Goal: Check status: Check status

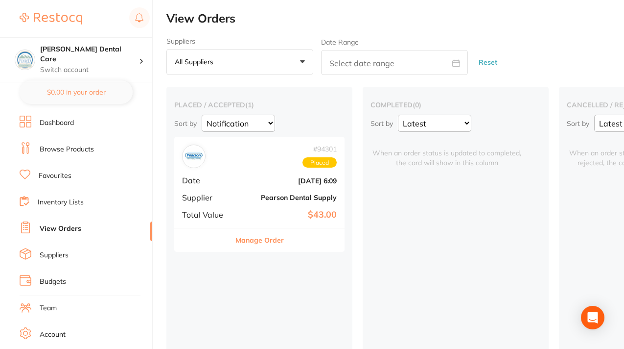
select select "Notification"
click at [246, 164] on div "# 94301 Placed" at bounding box center [259, 155] width 155 height 23
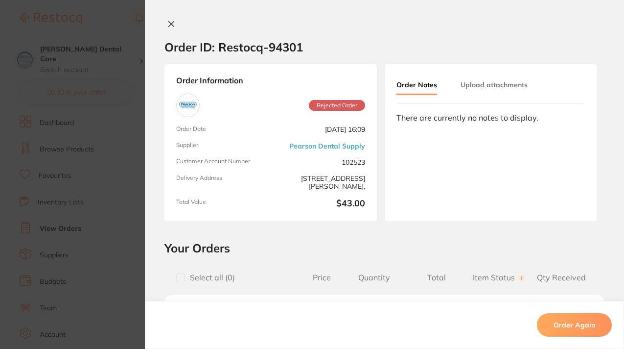
click at [170, 24] on icon at bounding box center [171, 24] width 8 height 8
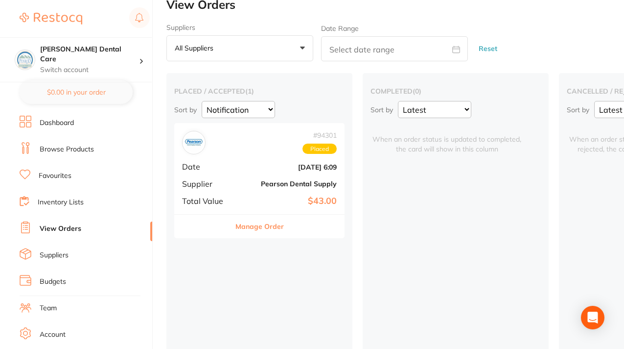
scroll to position [14, 0]
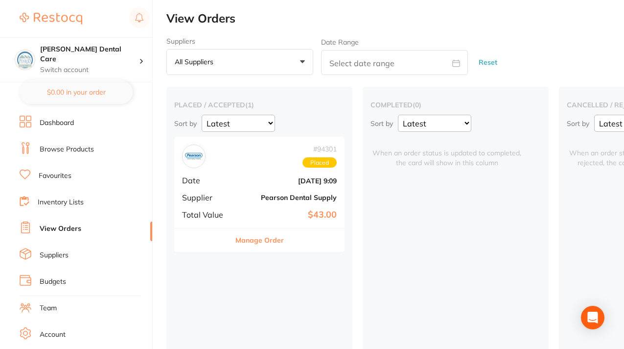
click at [318, 164] on span "Placed" at bounding box center [320, 162] width 34 height 11
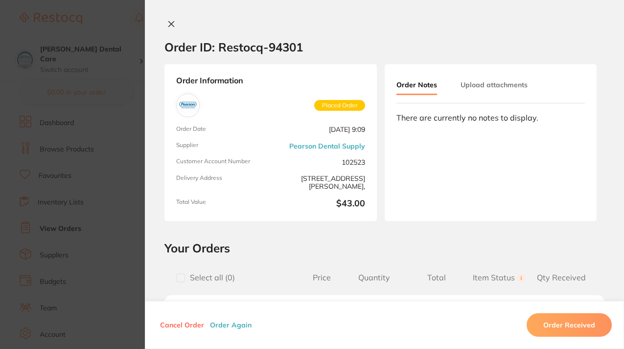
click at [167, 24] on icon at bounding box center [171, 24] width 8 height 8
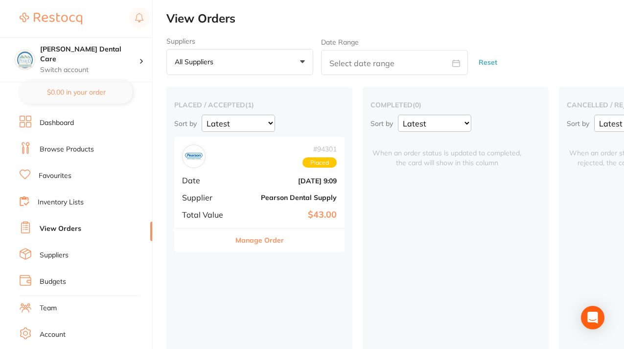
scroll to position [37, 0]
